Goal: Download file/media

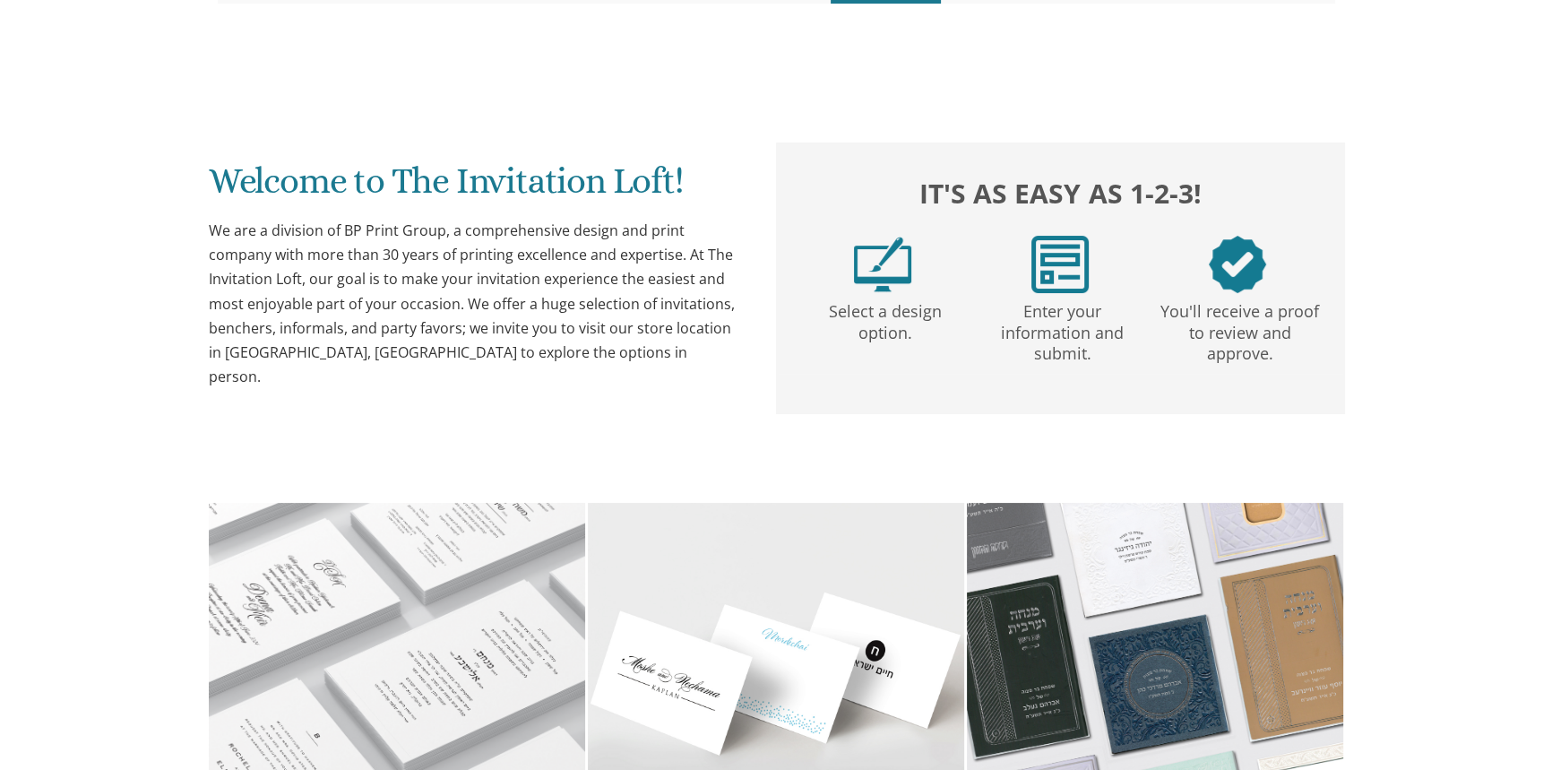
scroll to position [244, 0]
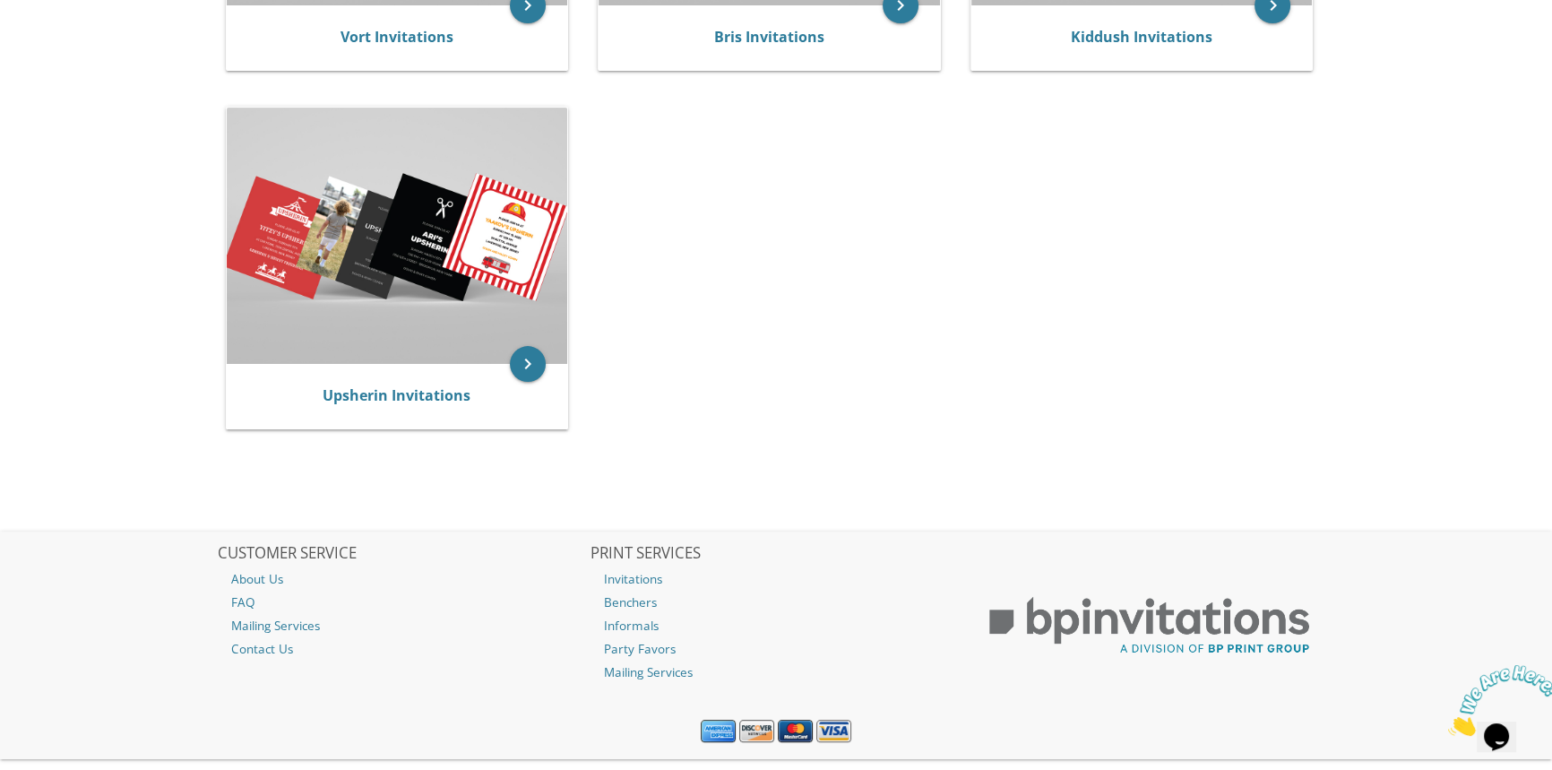
scroll to position [325, 0]
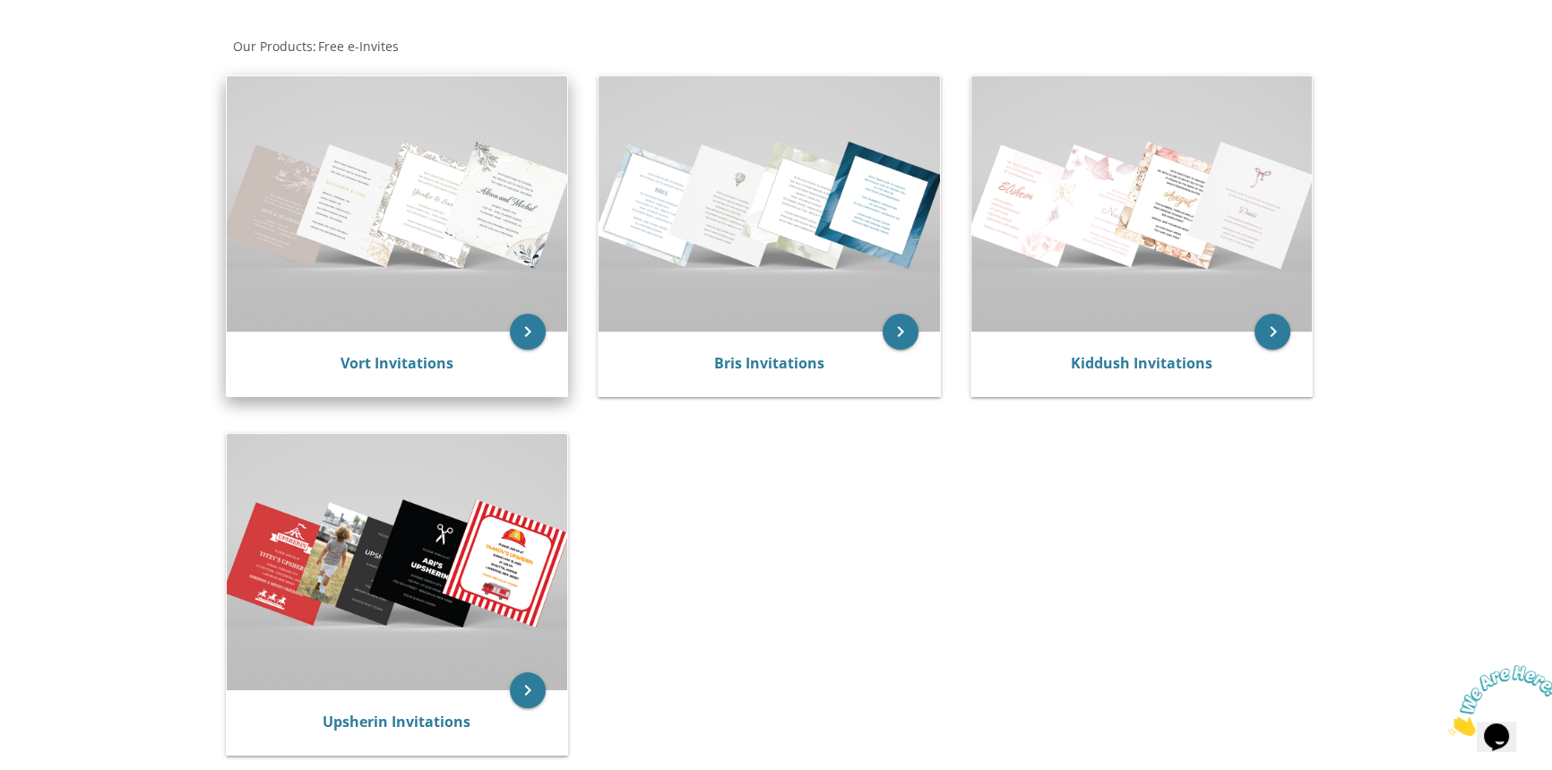
click at [448, 222] on img at bounding box center [397, 203] width 341 height 255
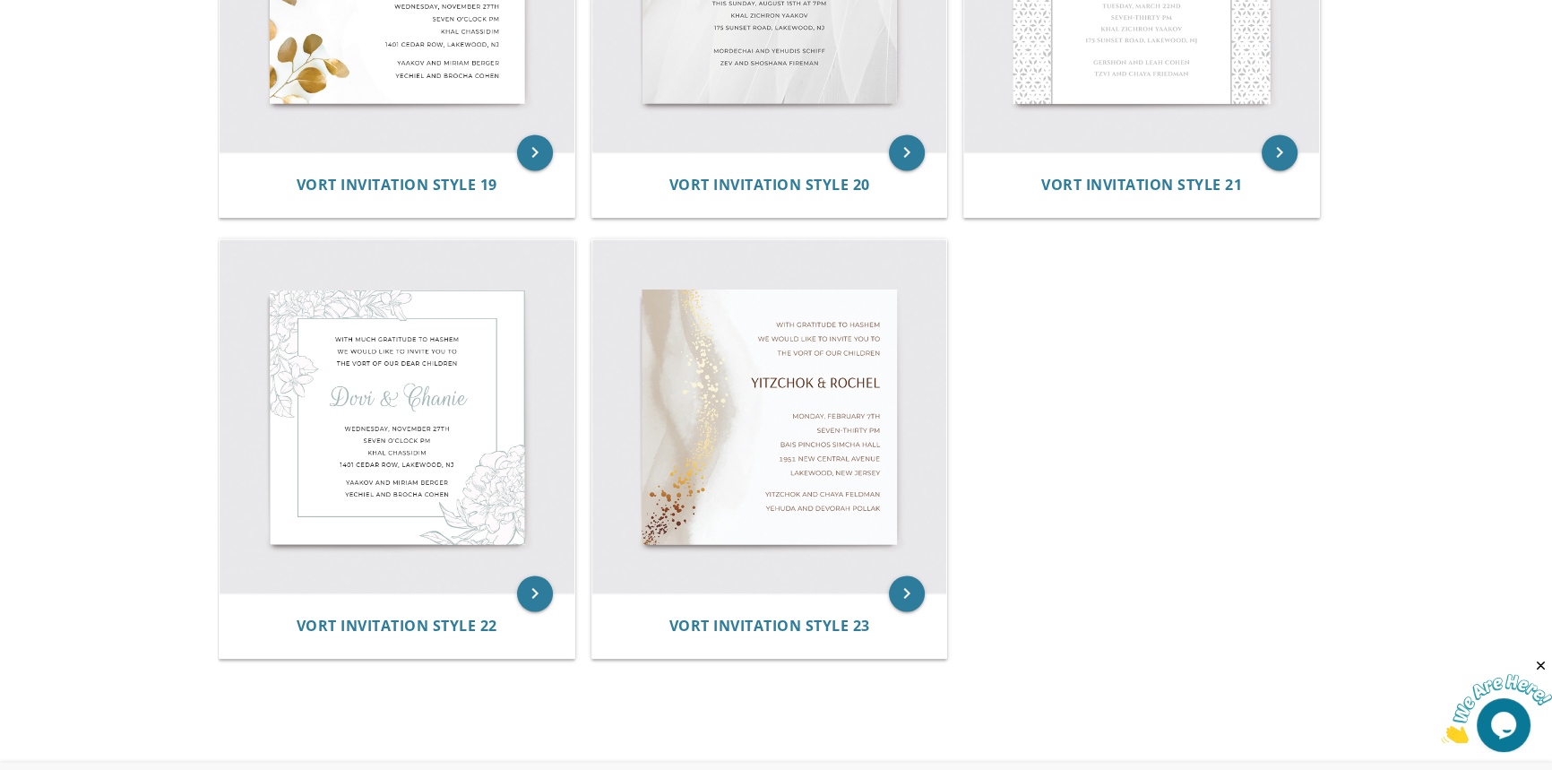
scroll to position [3422, 0]
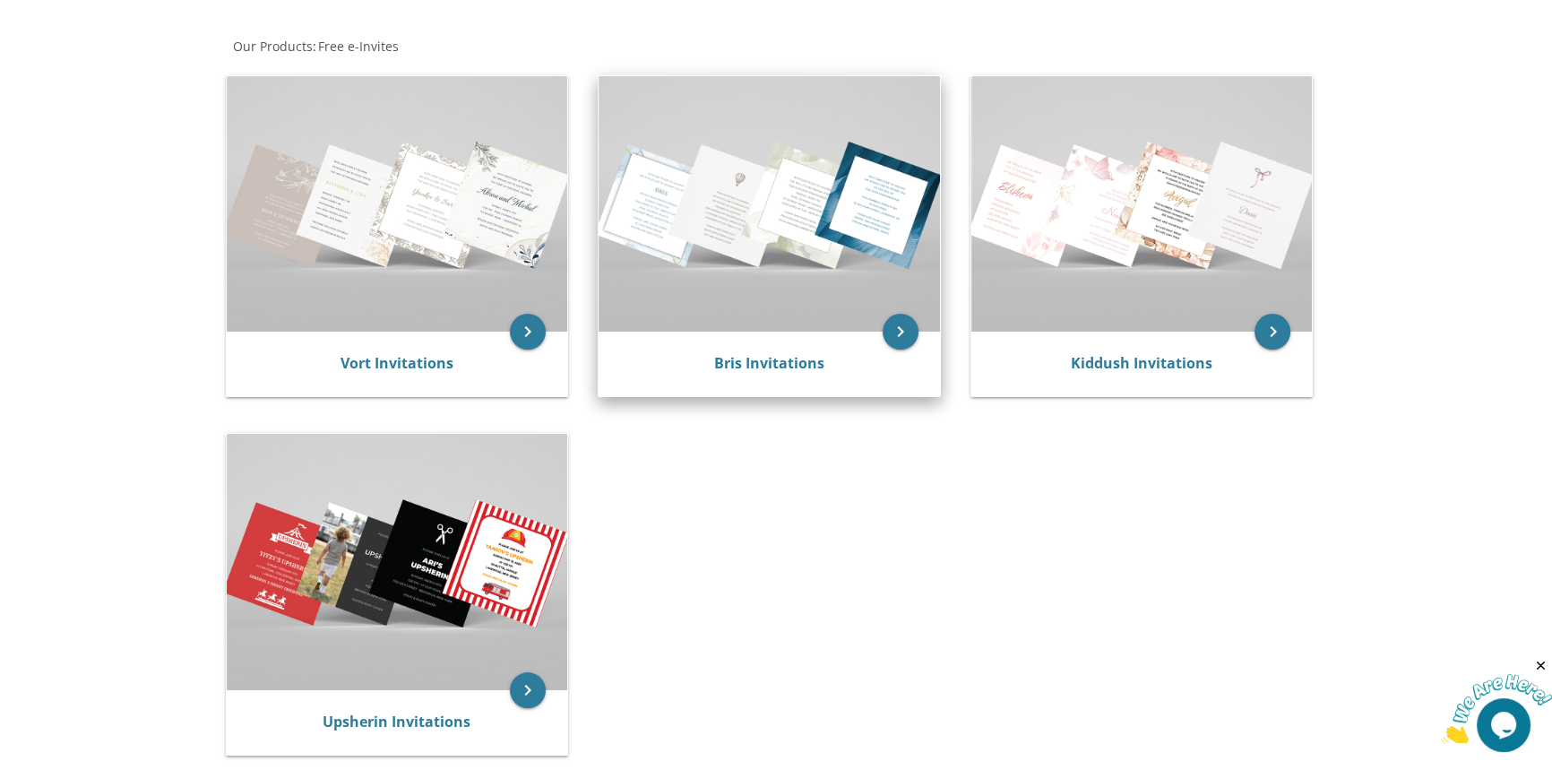
click at [753, 231] on img at bounding box center [769, 203] width 341 height 255
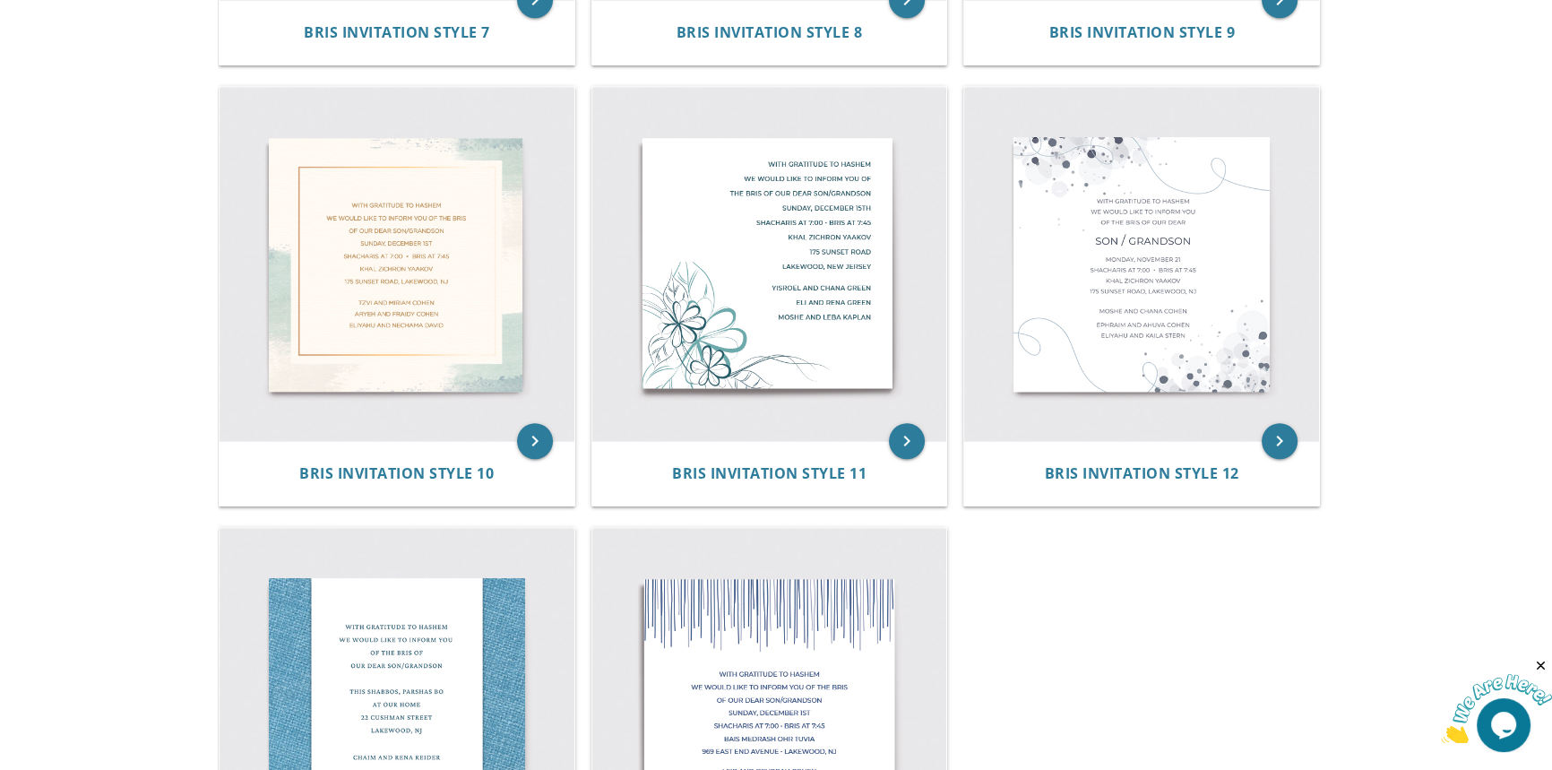
scroll to position [1873, 0]
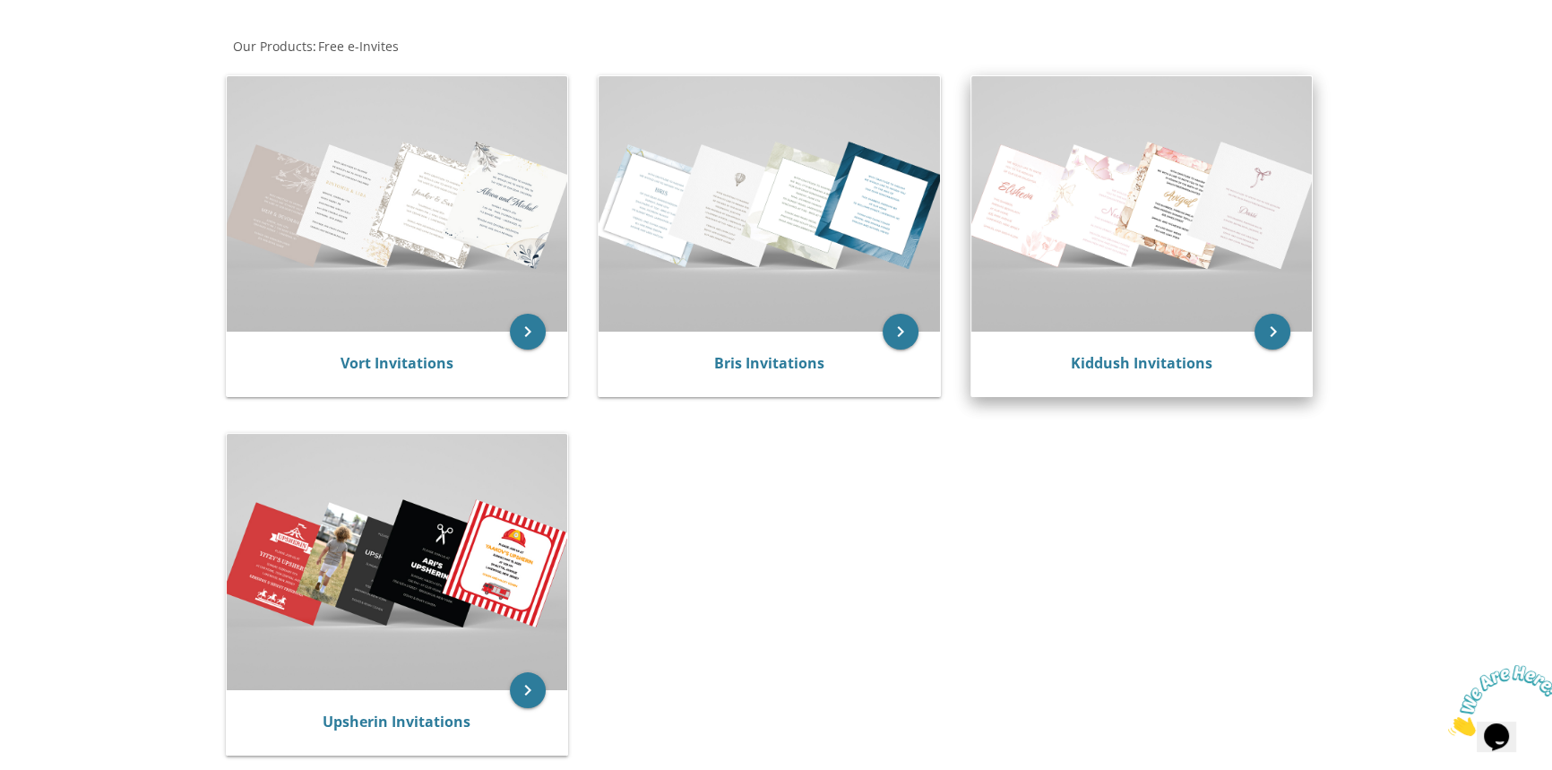
click at [1161, 225] on img at bounding box center [1141, 203] width 341 height 255
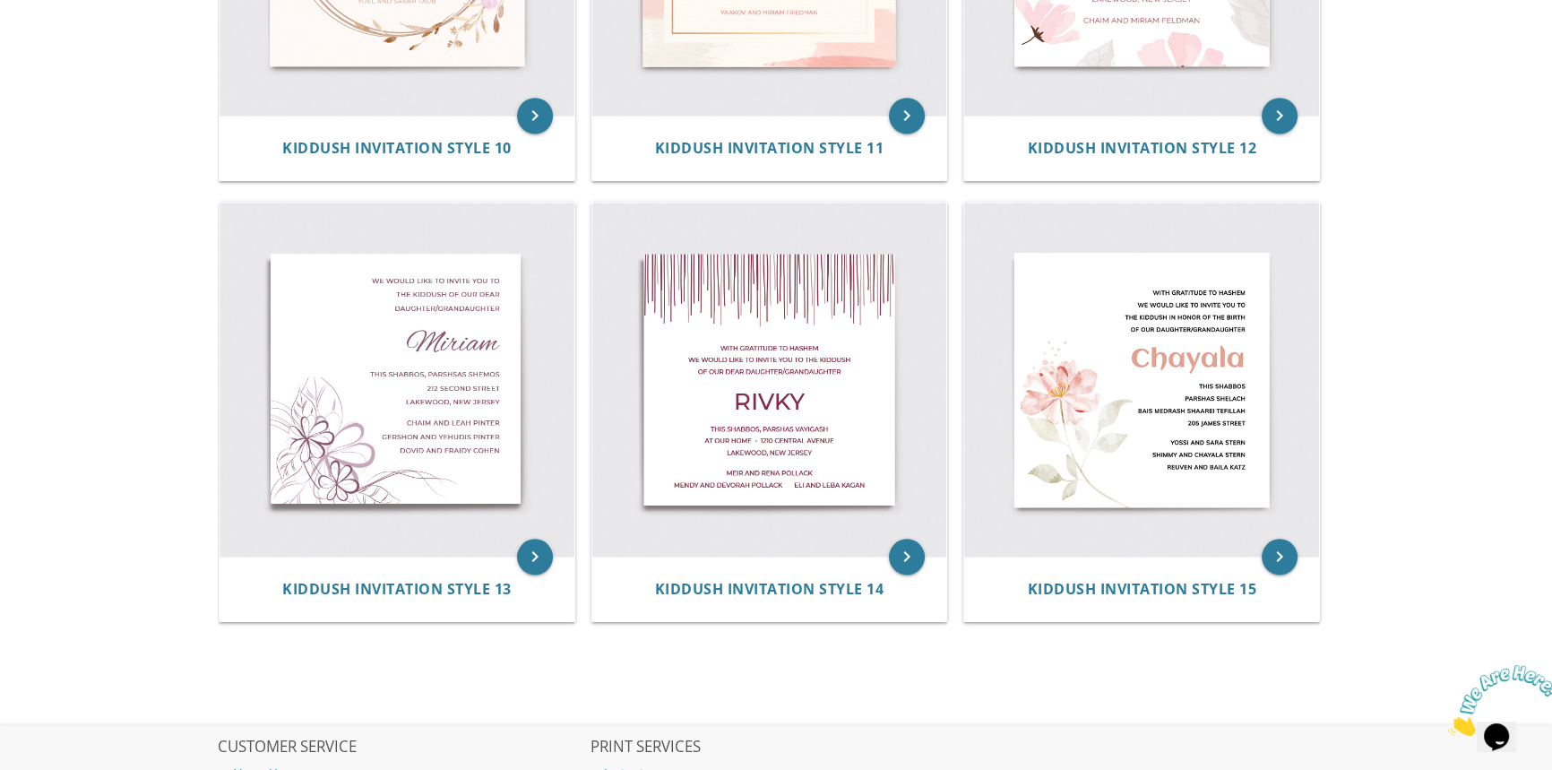
scroll to position [2187, 0]
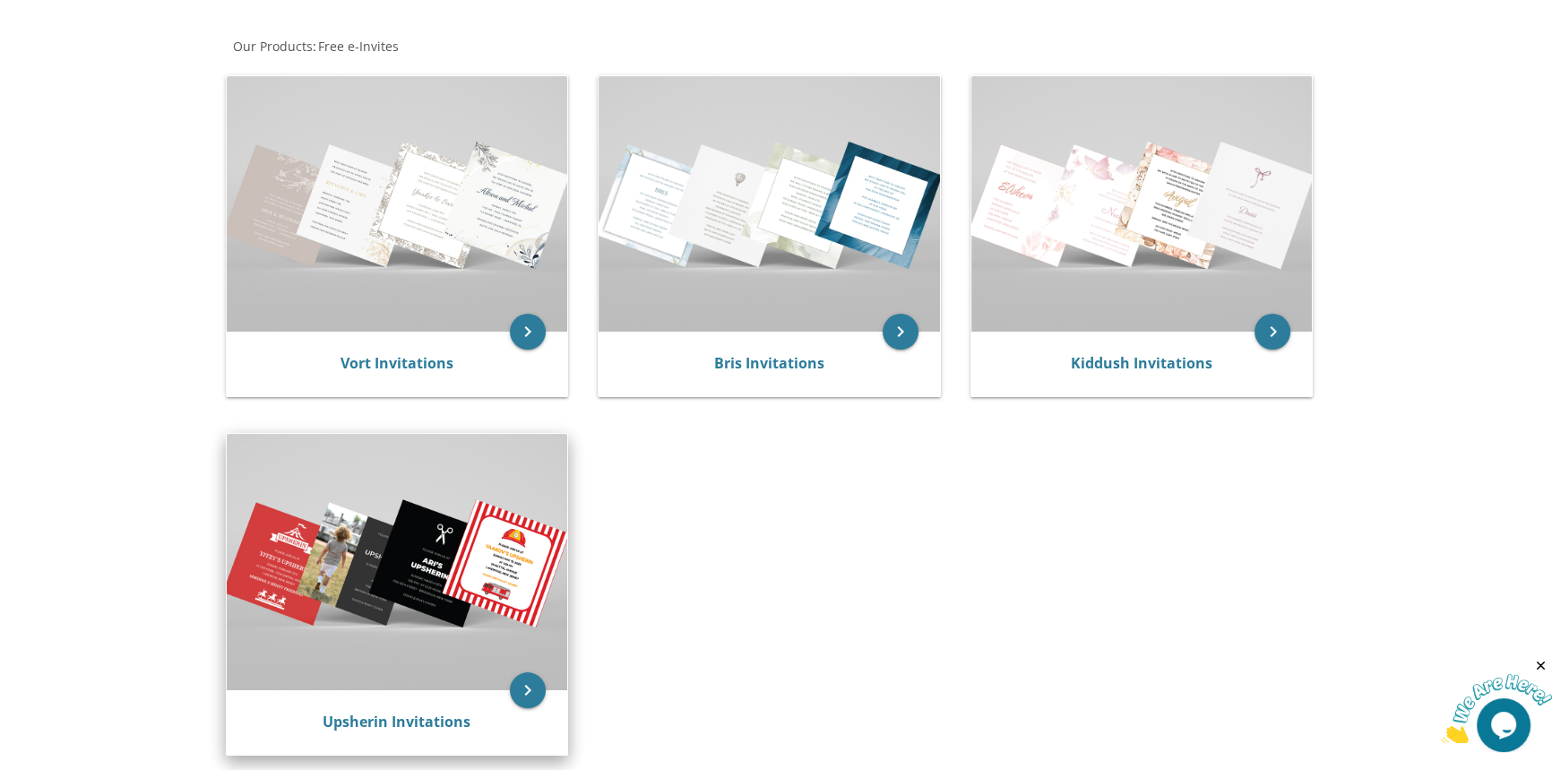
click at [329, 524] on img at bounding box center [397, 561] width 341 height 255
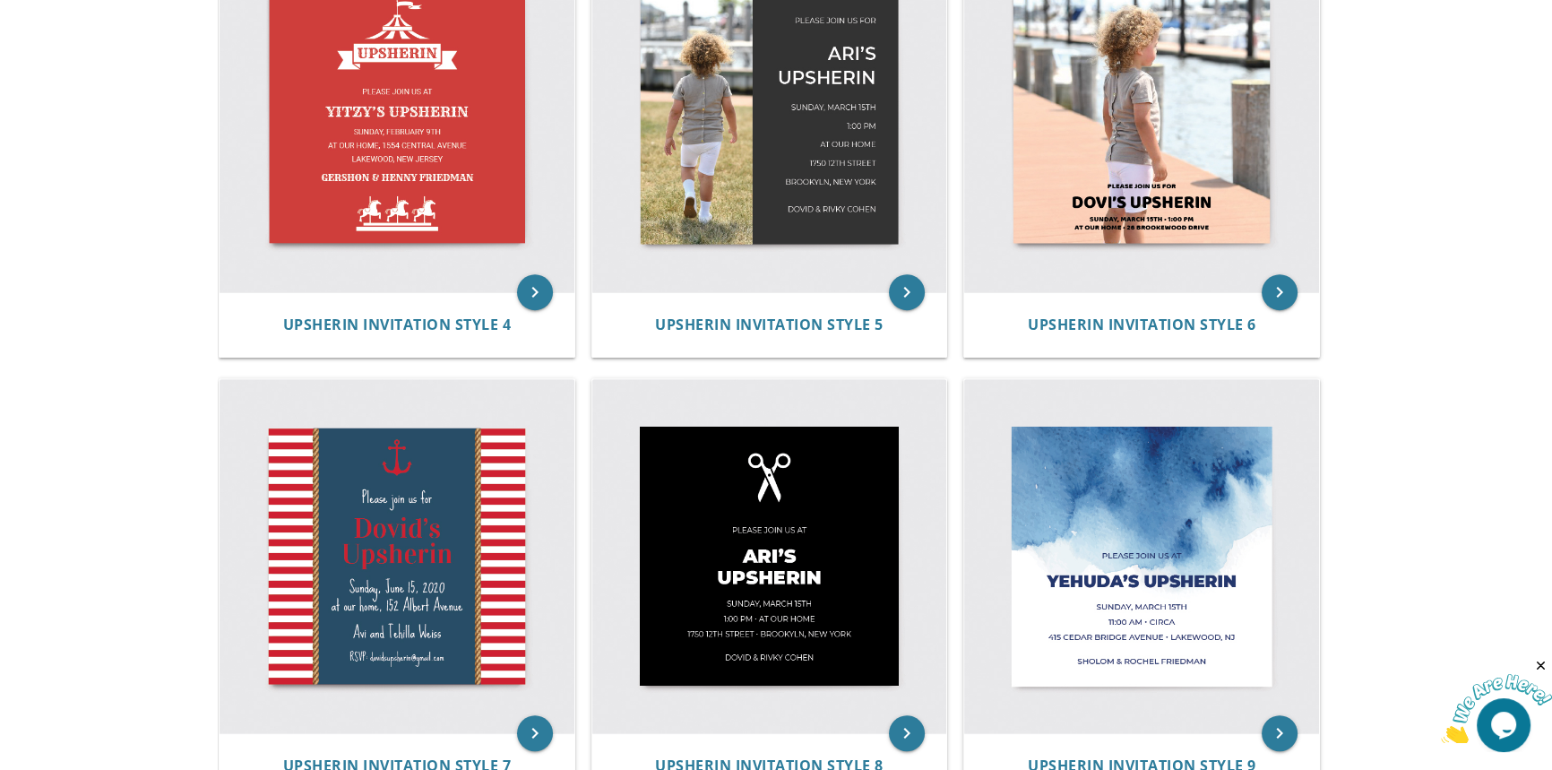
scroll to position [815, 0]
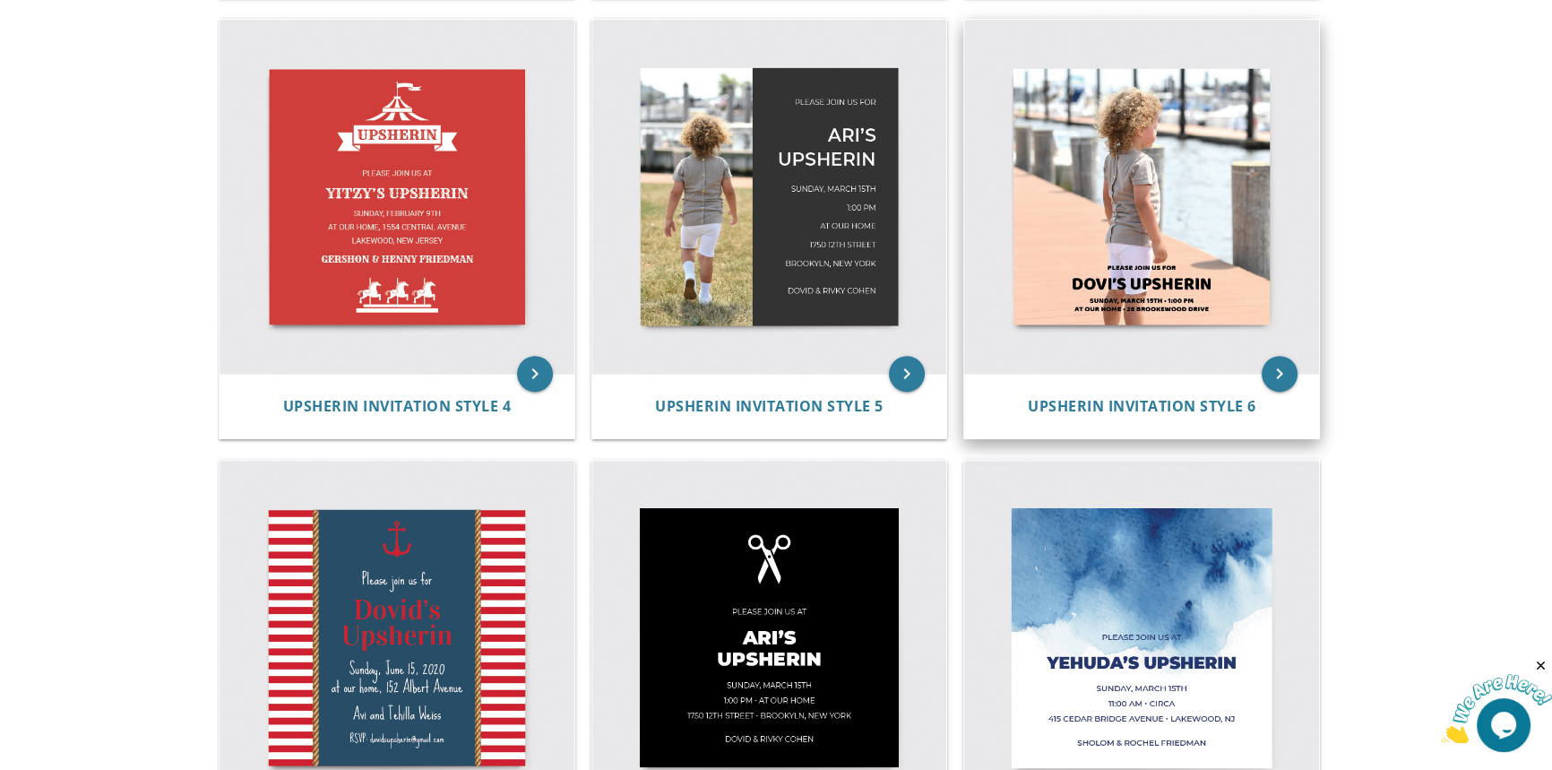
click at [1143, 181] on img at bounding box center [1141, 197] width 355 height 355
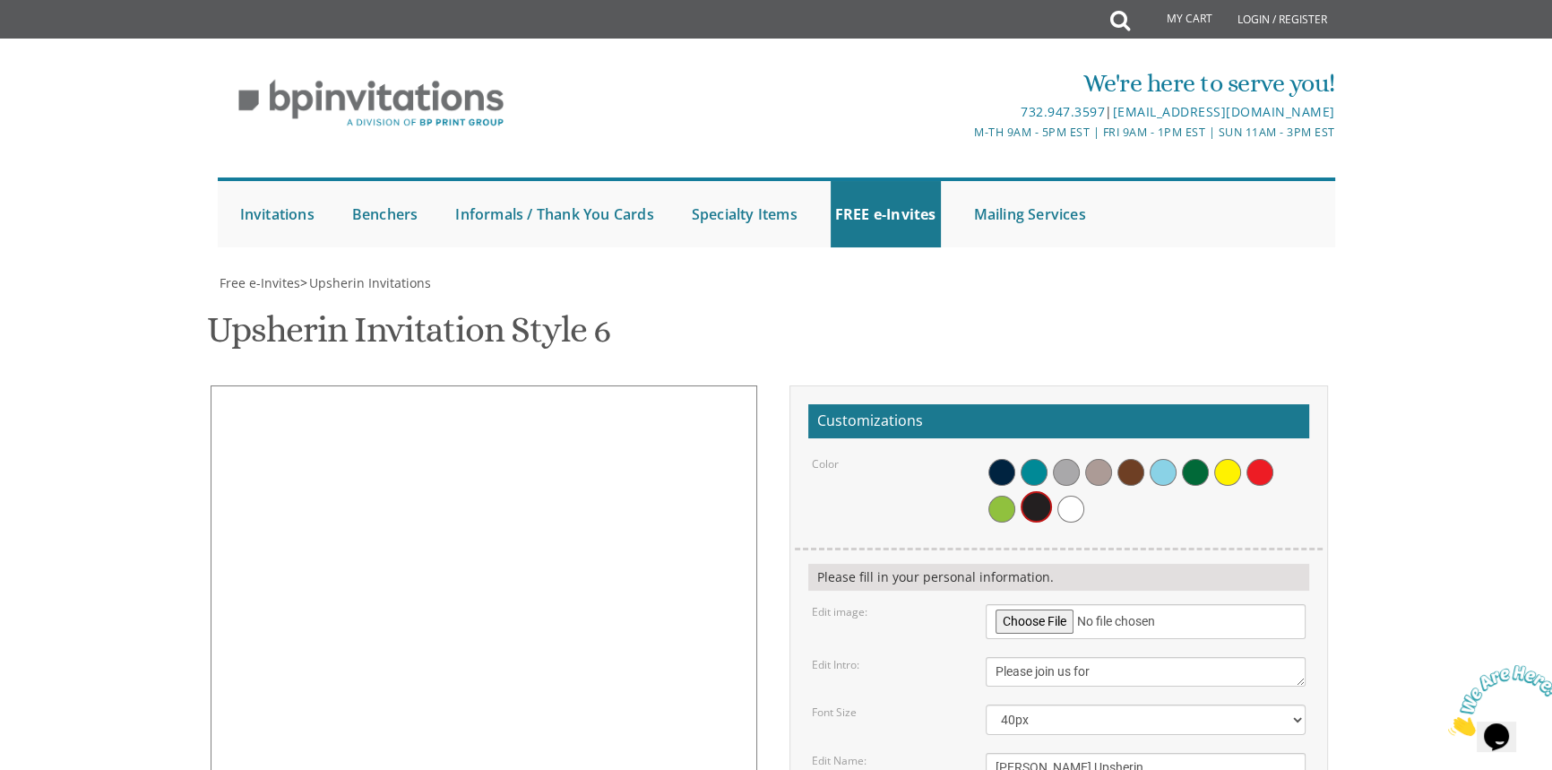
scroll to position [244, 0]
